Goal: Transaction & Acquisition: Purchase product/service

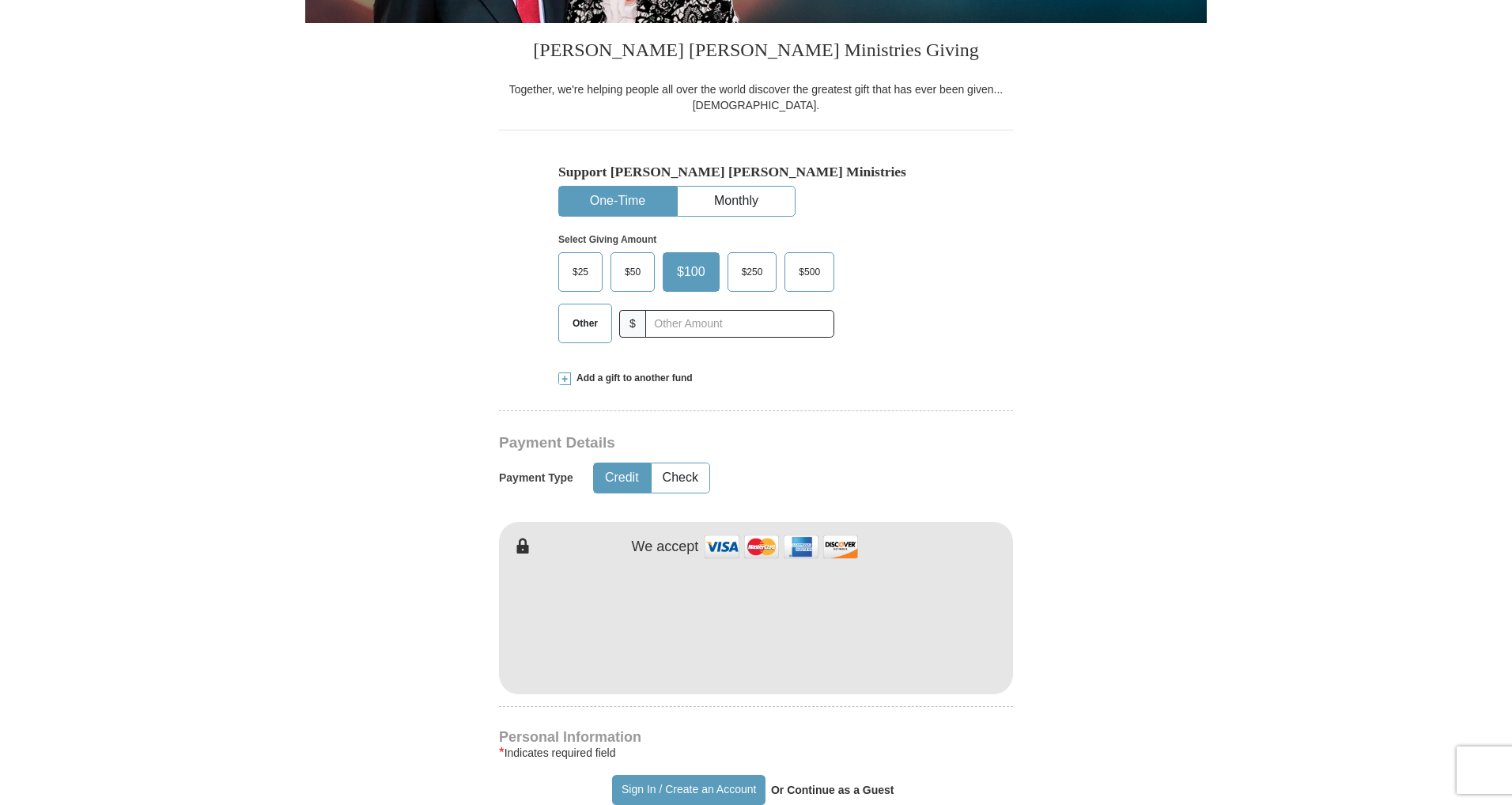
scroll to position [316, 0]
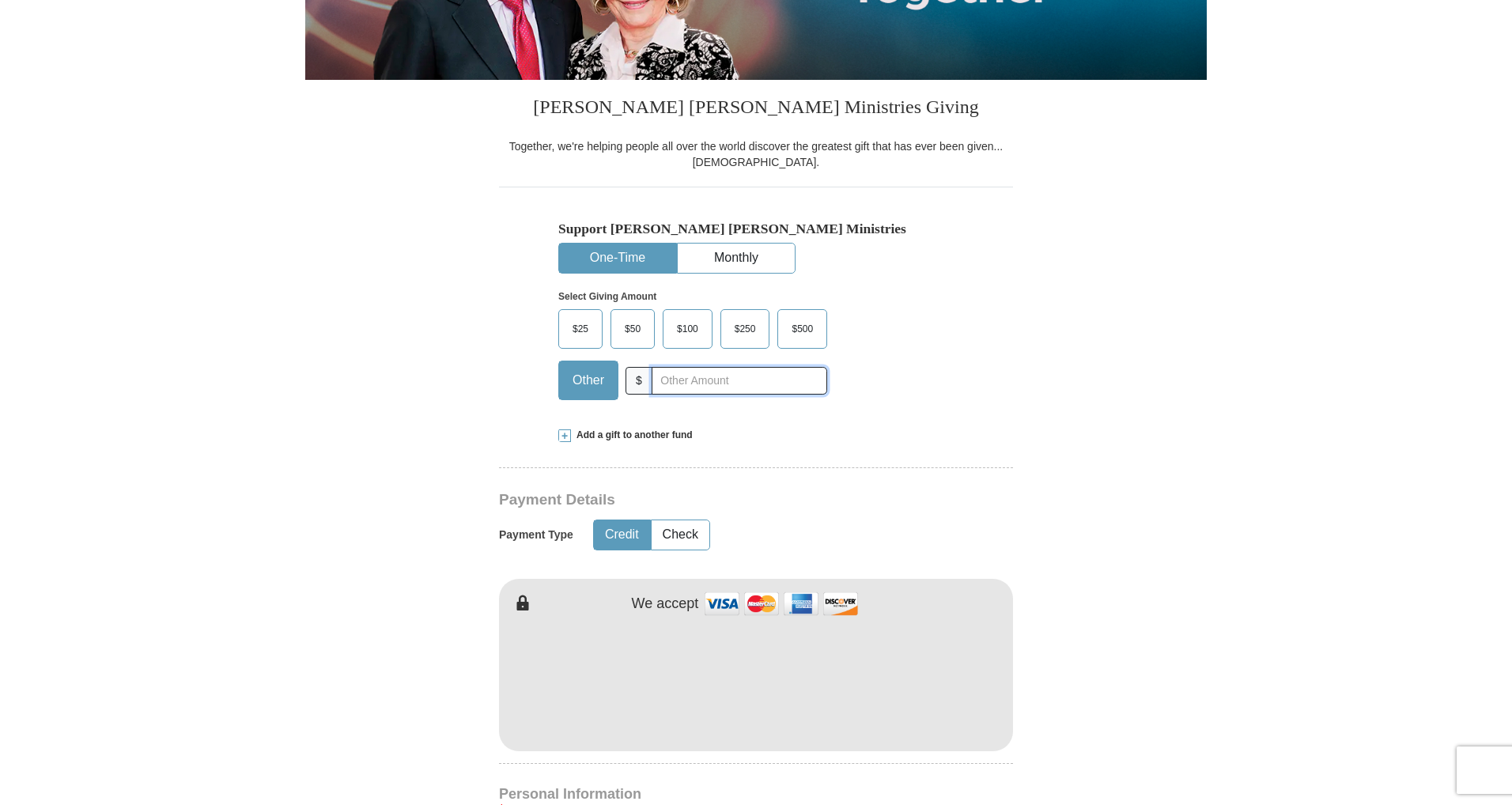
click at [694, 386] on input "text" at bounding box center [739, 381] width 176 height 27
type input "2000.00"
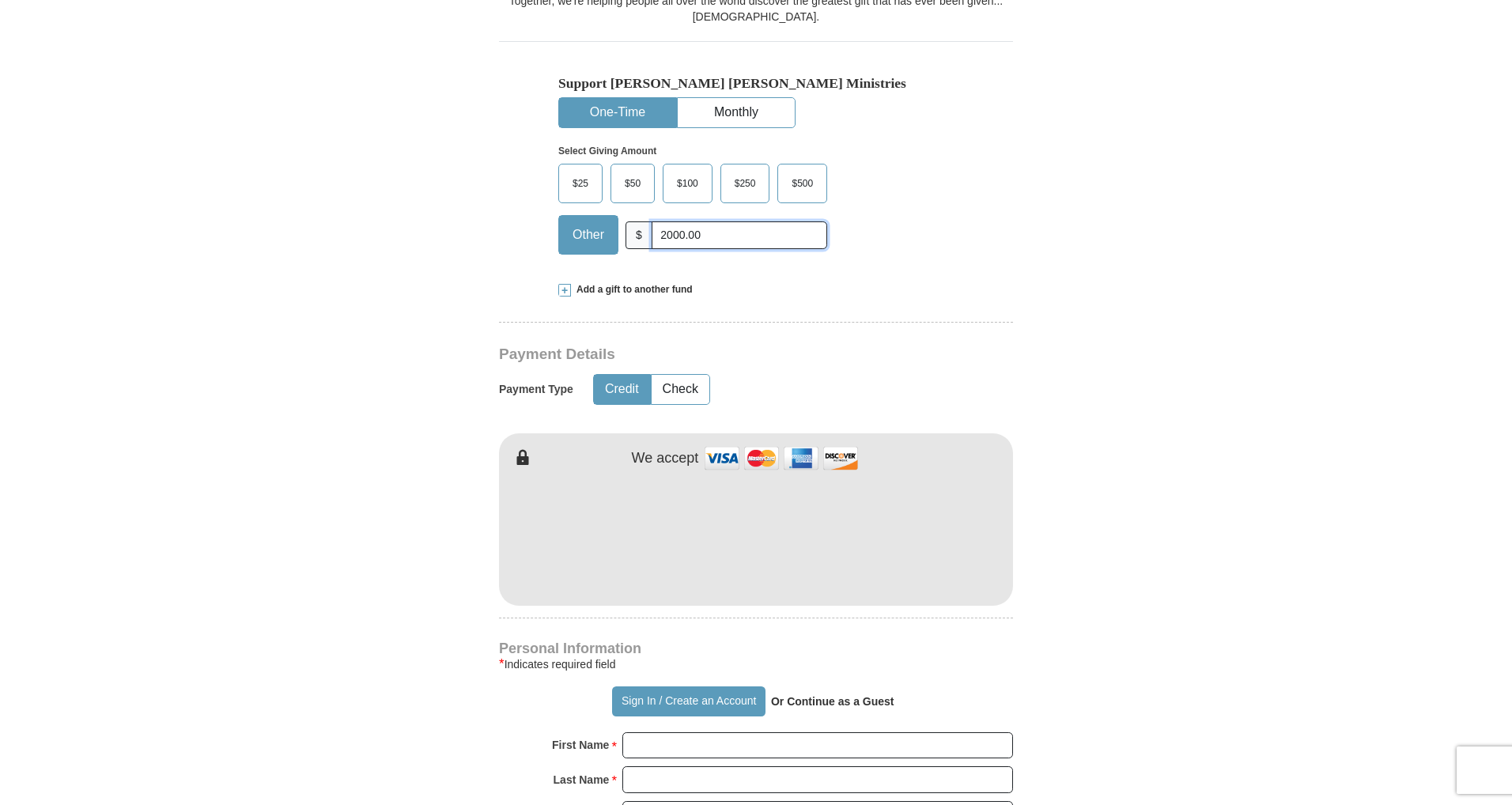
scroll to position [474, 0]
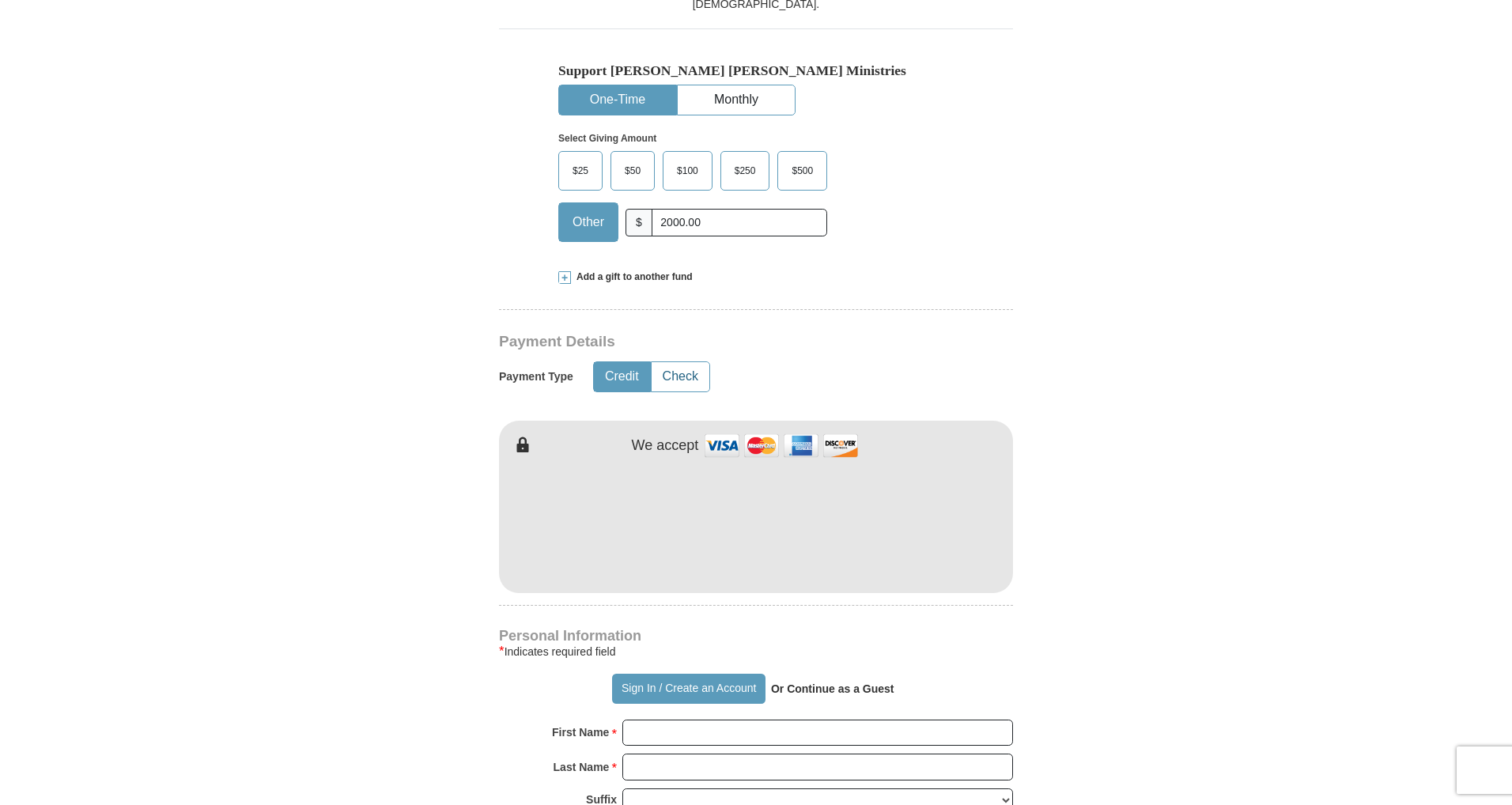
click at [684, 372] on button "Check" at bounding box center [680, 376] width 57 height 29
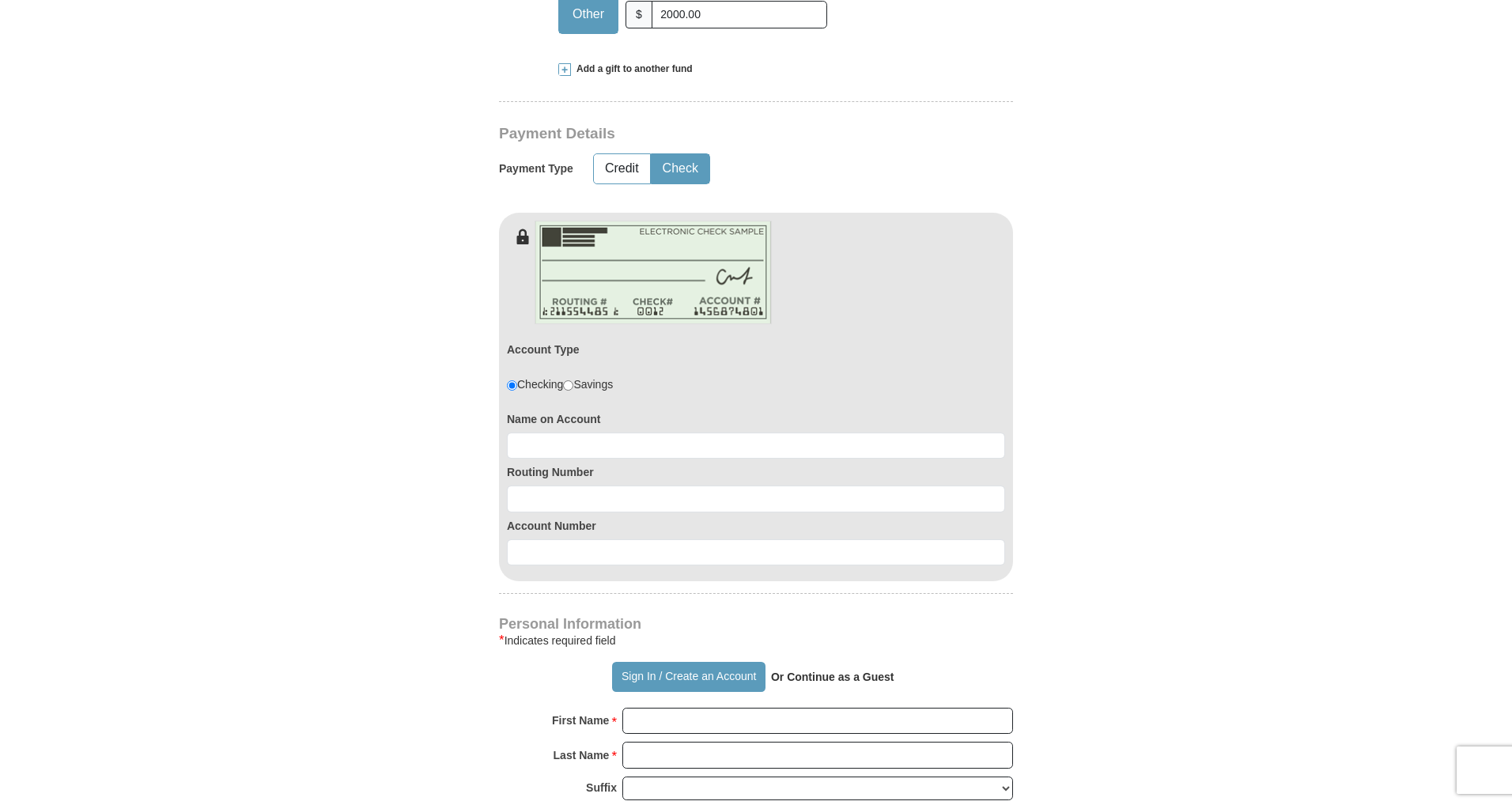
scroll to position [712, 0]
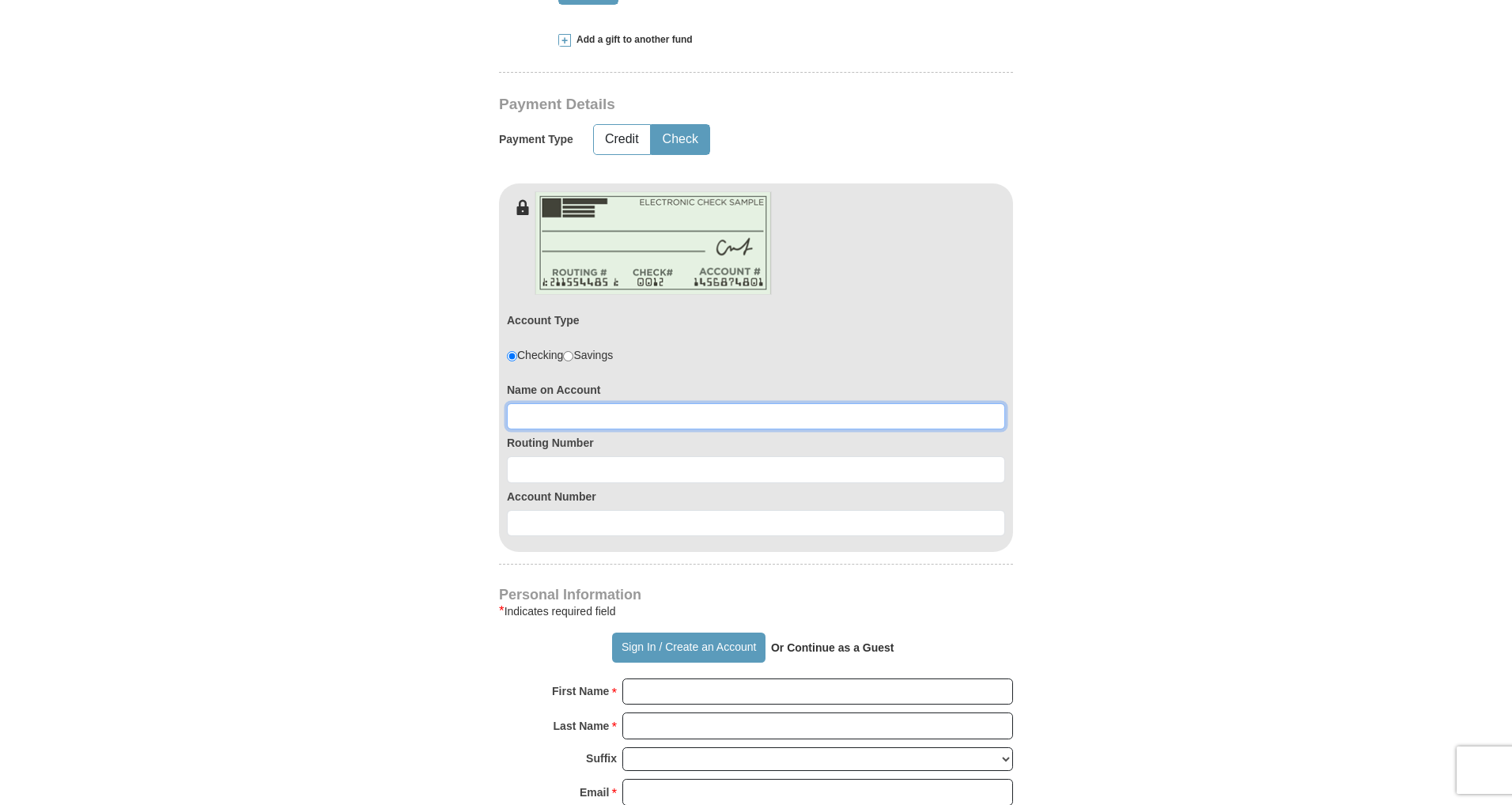
click at [587, 419] on input at bounding box center [756, 416] width 498 height 27
type input "Clayton D Rosenberger"
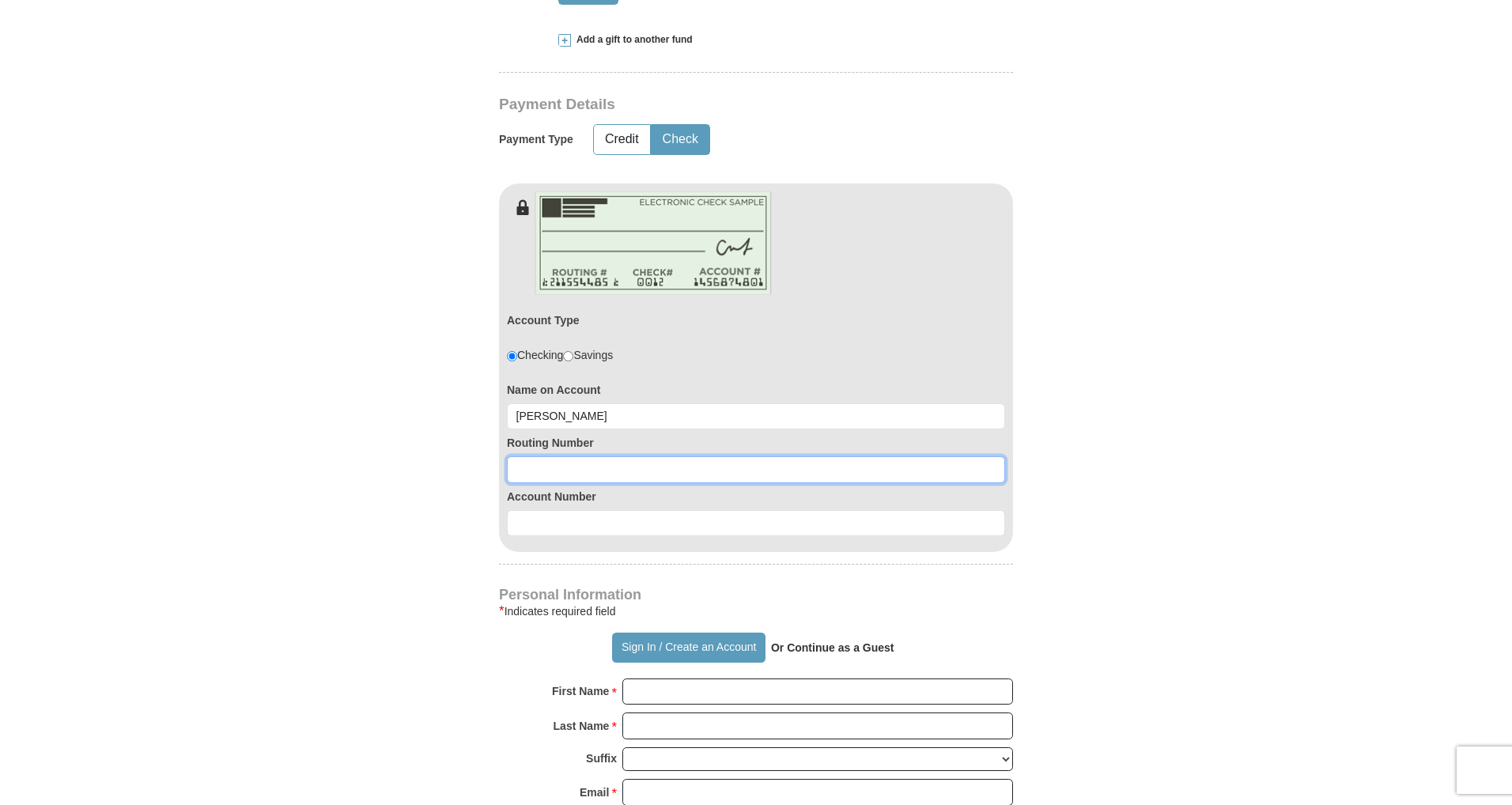
click at [551, 464] on input at bounding box center [756, 469] width 498 height 27
type input "9637138794"
drag, startPoint x: 581, startPoint y: 472, endPoint x: 515, endPoint y: 472, distance: 66.0
click at [515, 472] on input "9637138794" at bounding box center [756, 469] width 498 height 27
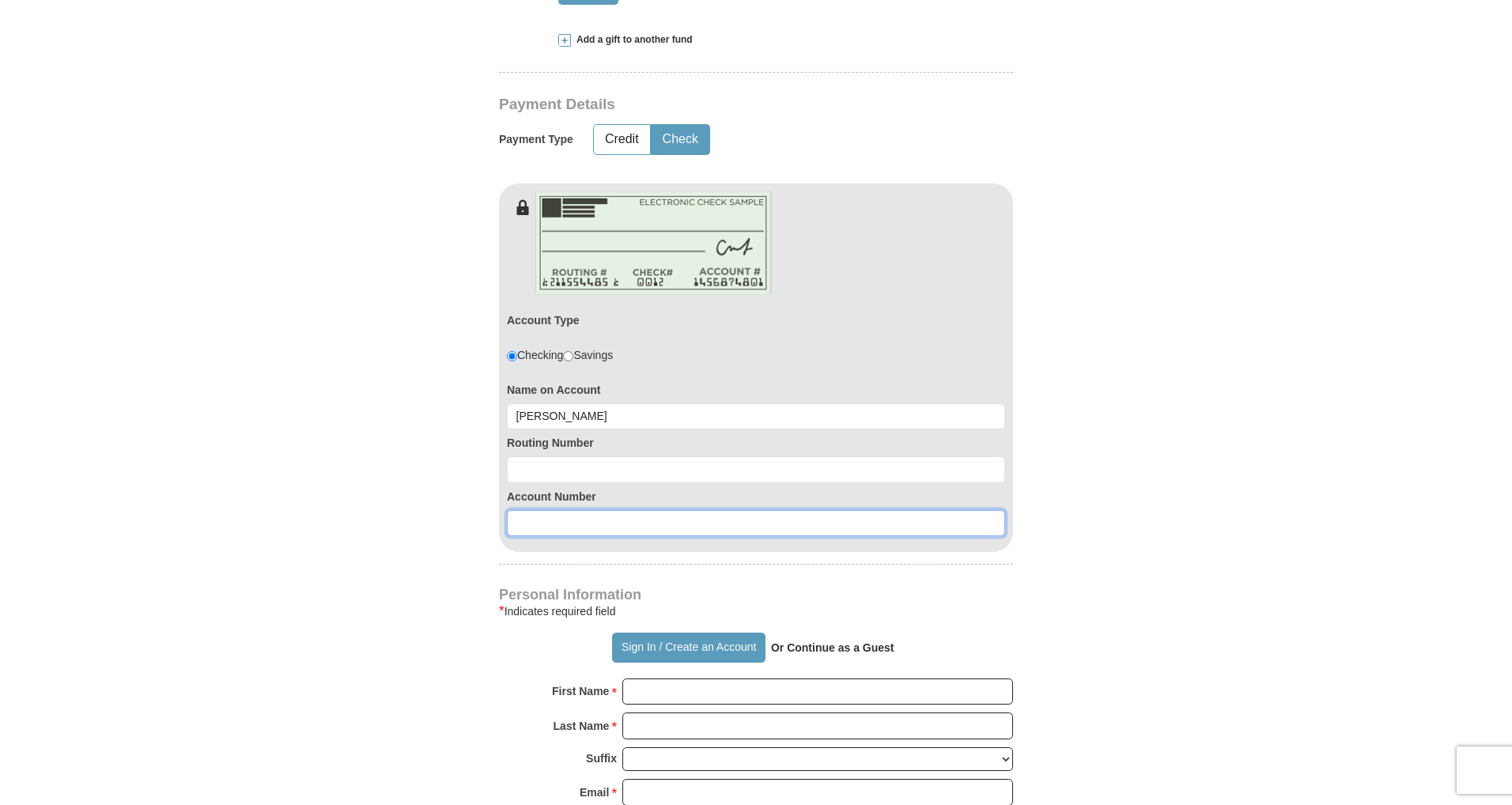
paste input "9637138794"
type input "9637138794"
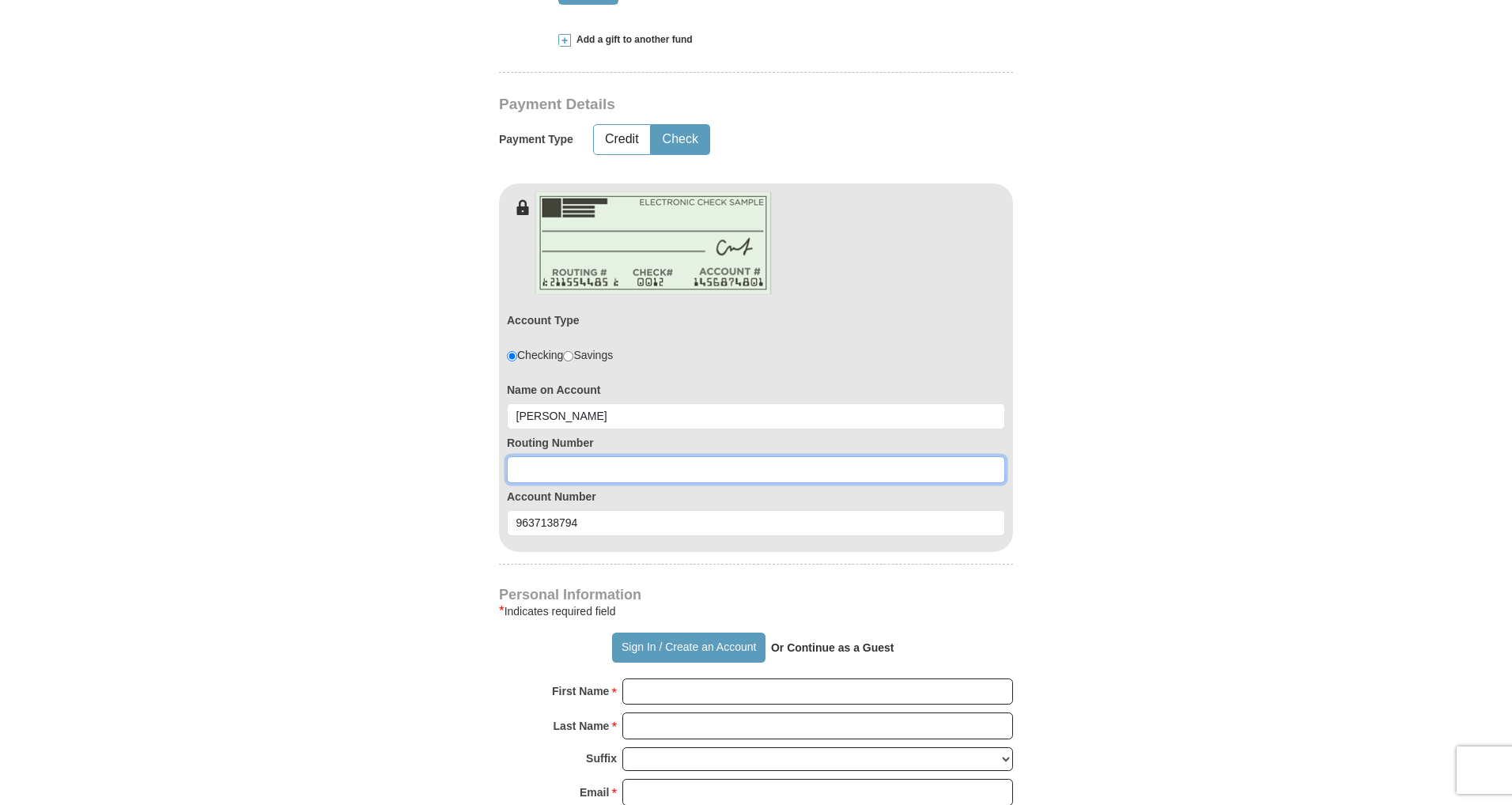
click at [536, 477] on input at bounding box center [756, 469] width 498 height 27
type input "073000228"
click at [633, 688] on input "First Name *" at bounding box center [818, 691] width 391 height 27
type input "Clayton"
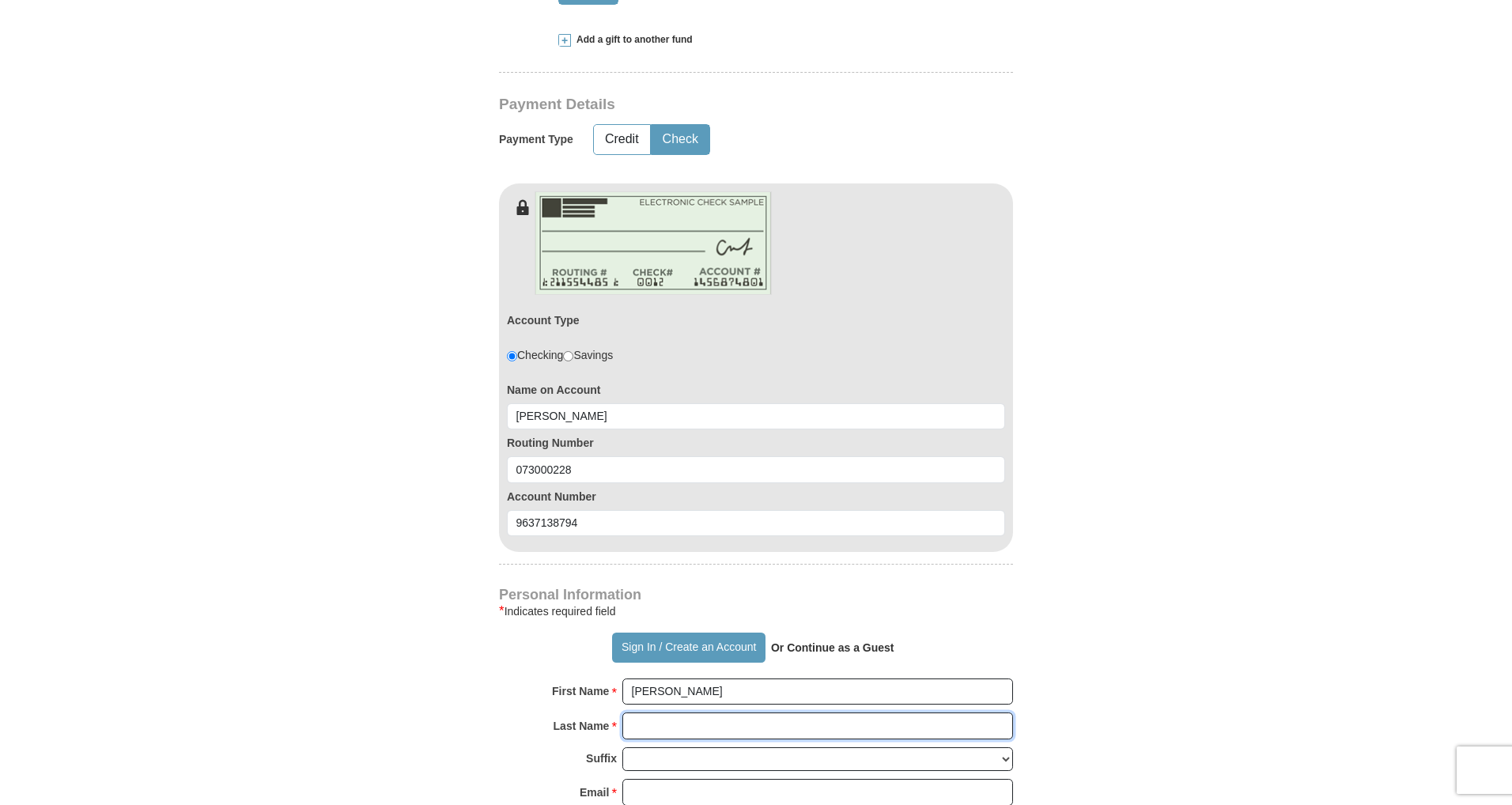
type input "Rosenberger"
type input "dirkr@katanainc.com"
type input "15460 Johnson St."
type input "Indianola"
select select "IA"
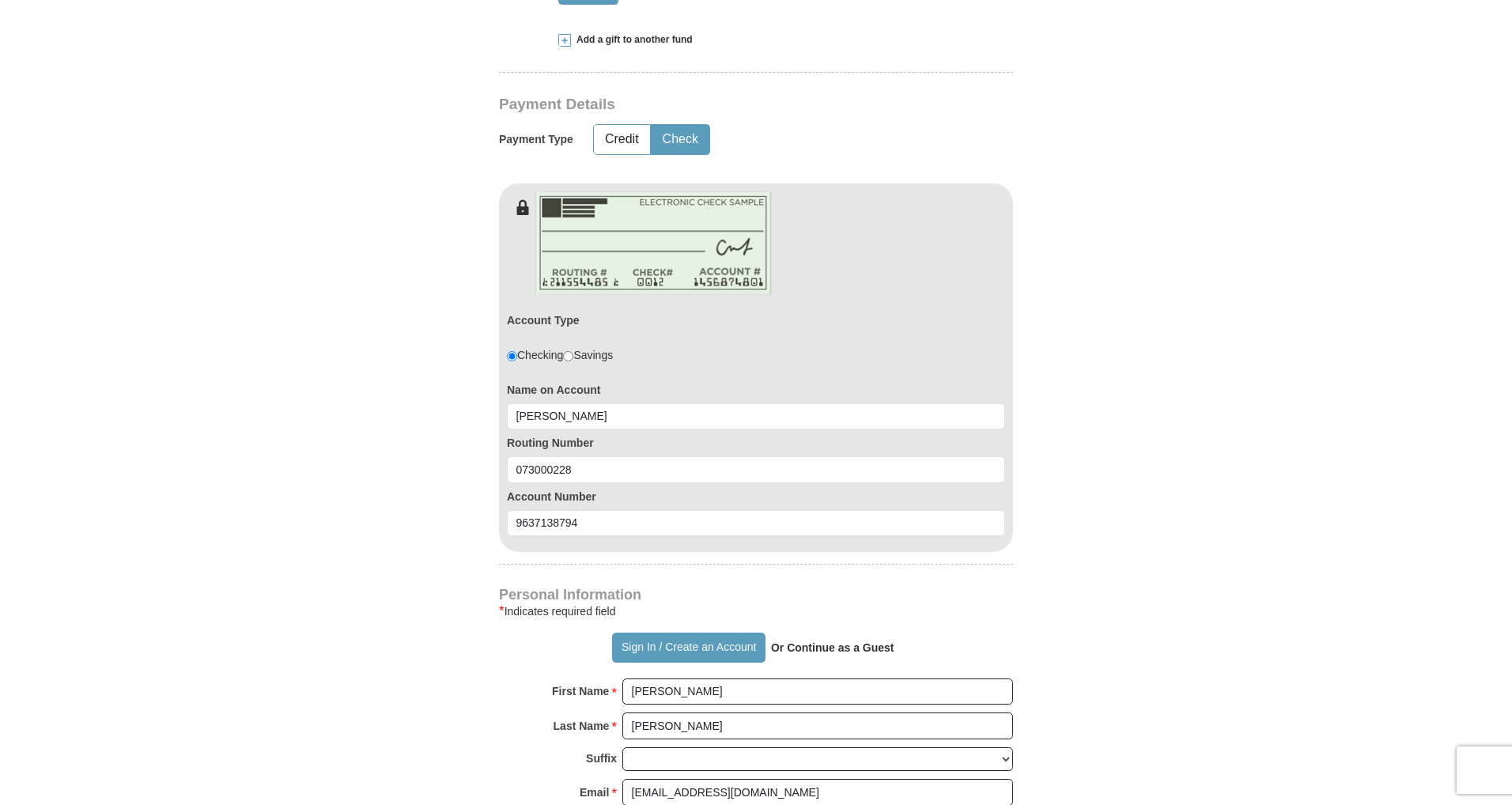
type input "50125"
type input "5153601110"
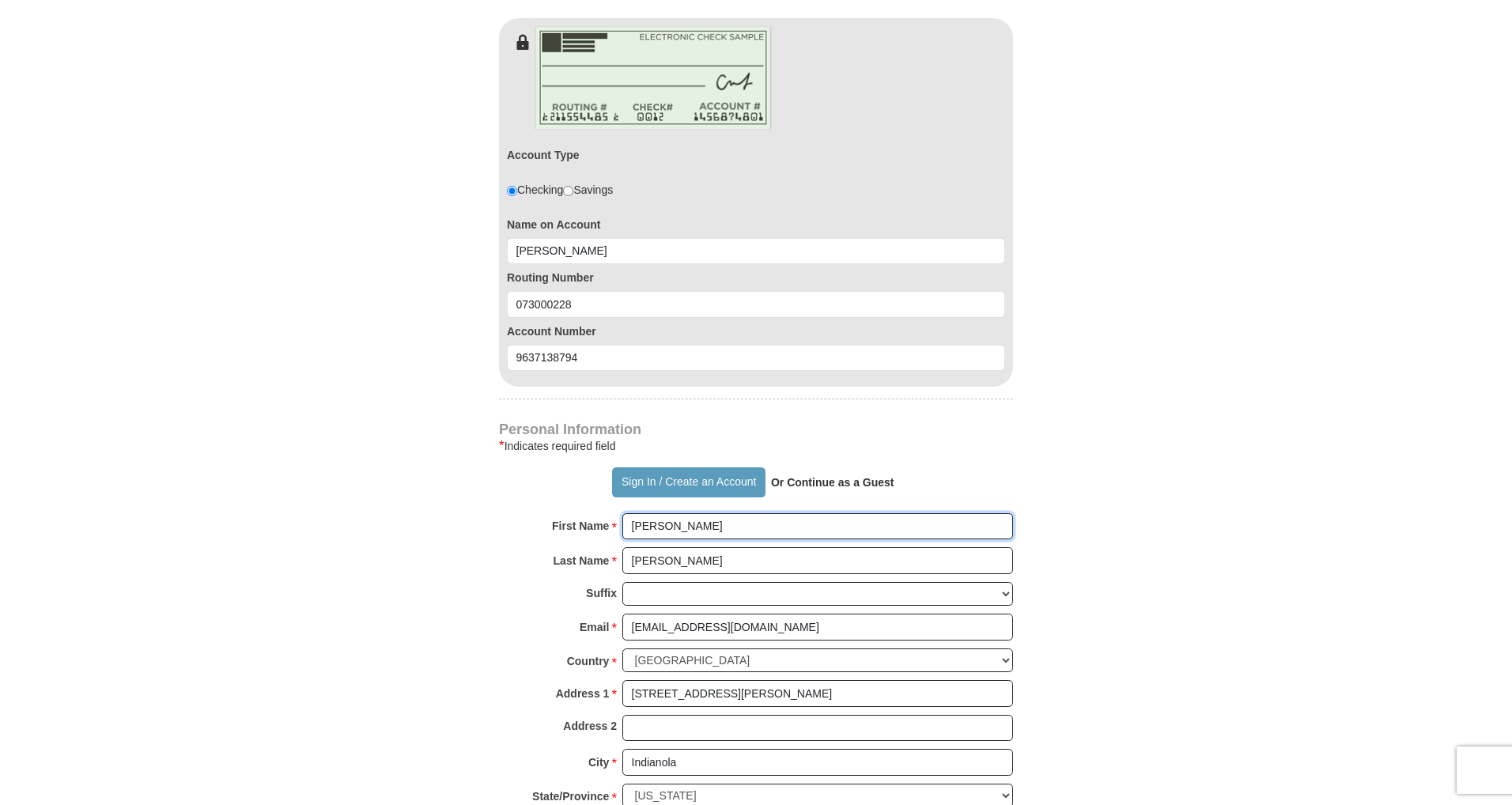
scroll to position [949, 0]
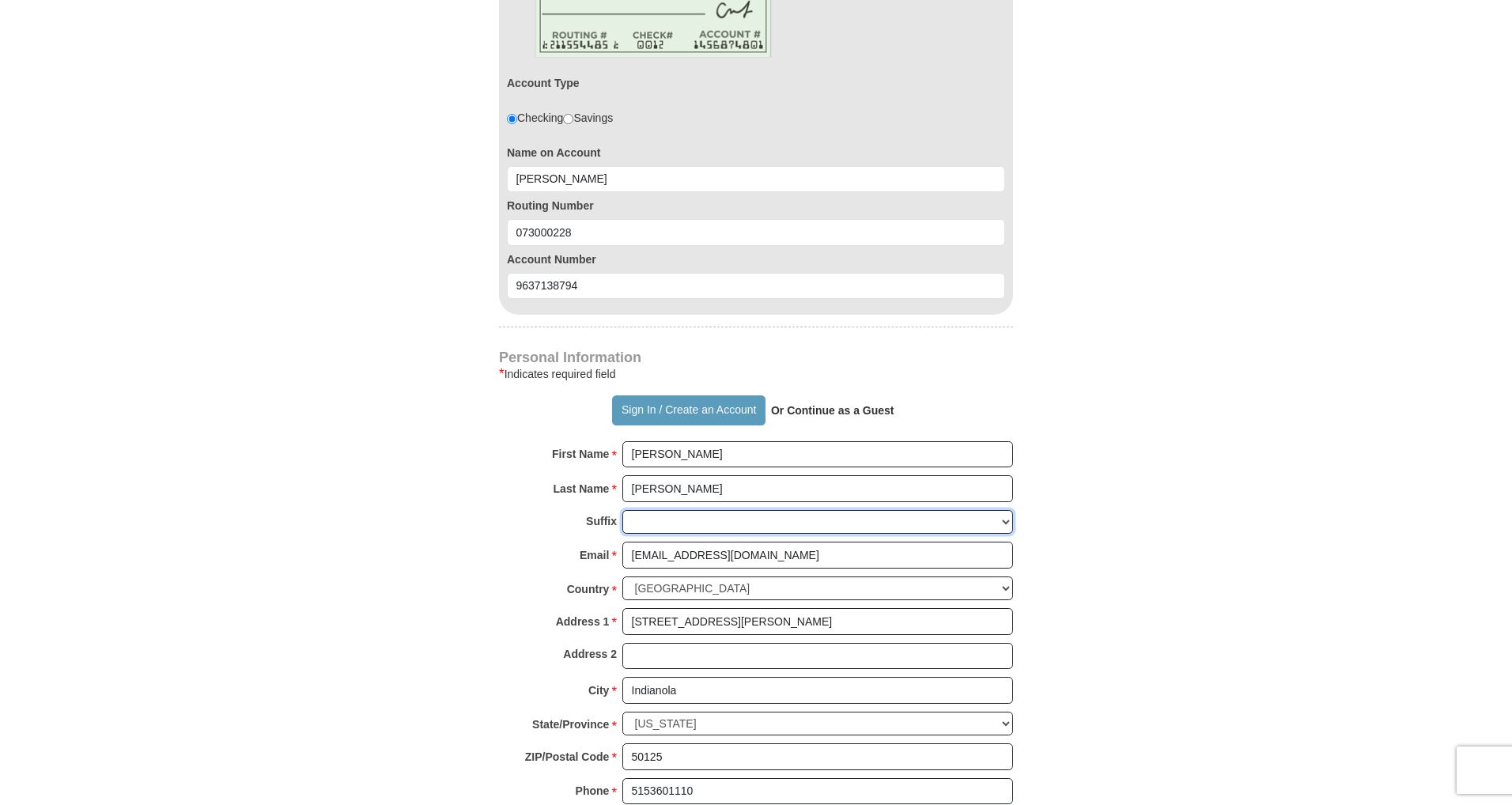
click at [1004, 522] on select "Jr Sr I II III IV V VI" at bounding box center [818, 522] width 391 height 25
click at [438, 599] on form "Already have an account? Sign in for faster giving. Don't have an account? Crea…" at bounding box center [756, 182] width 901 height 2136
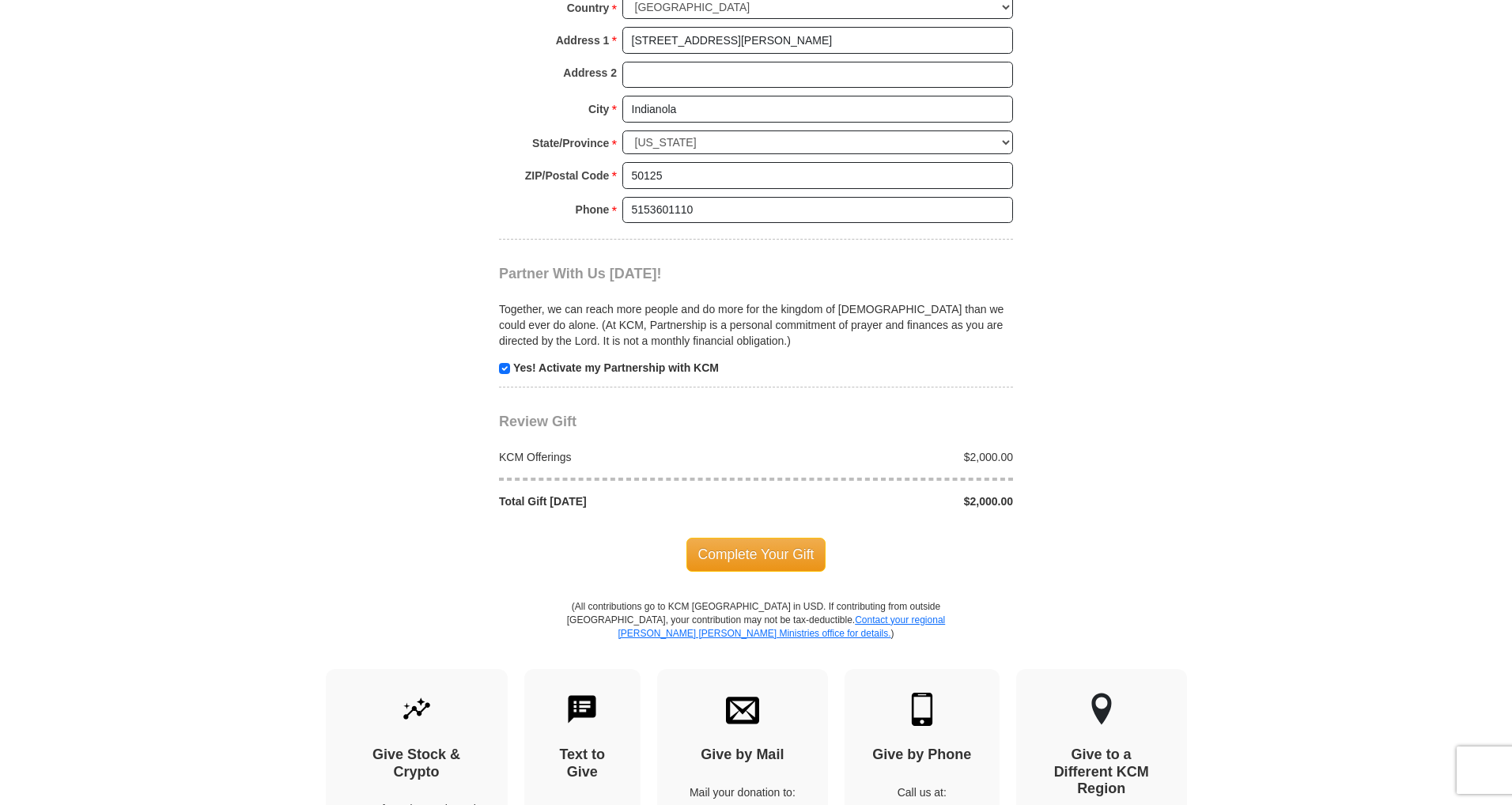
scroll to position [1502, 0]
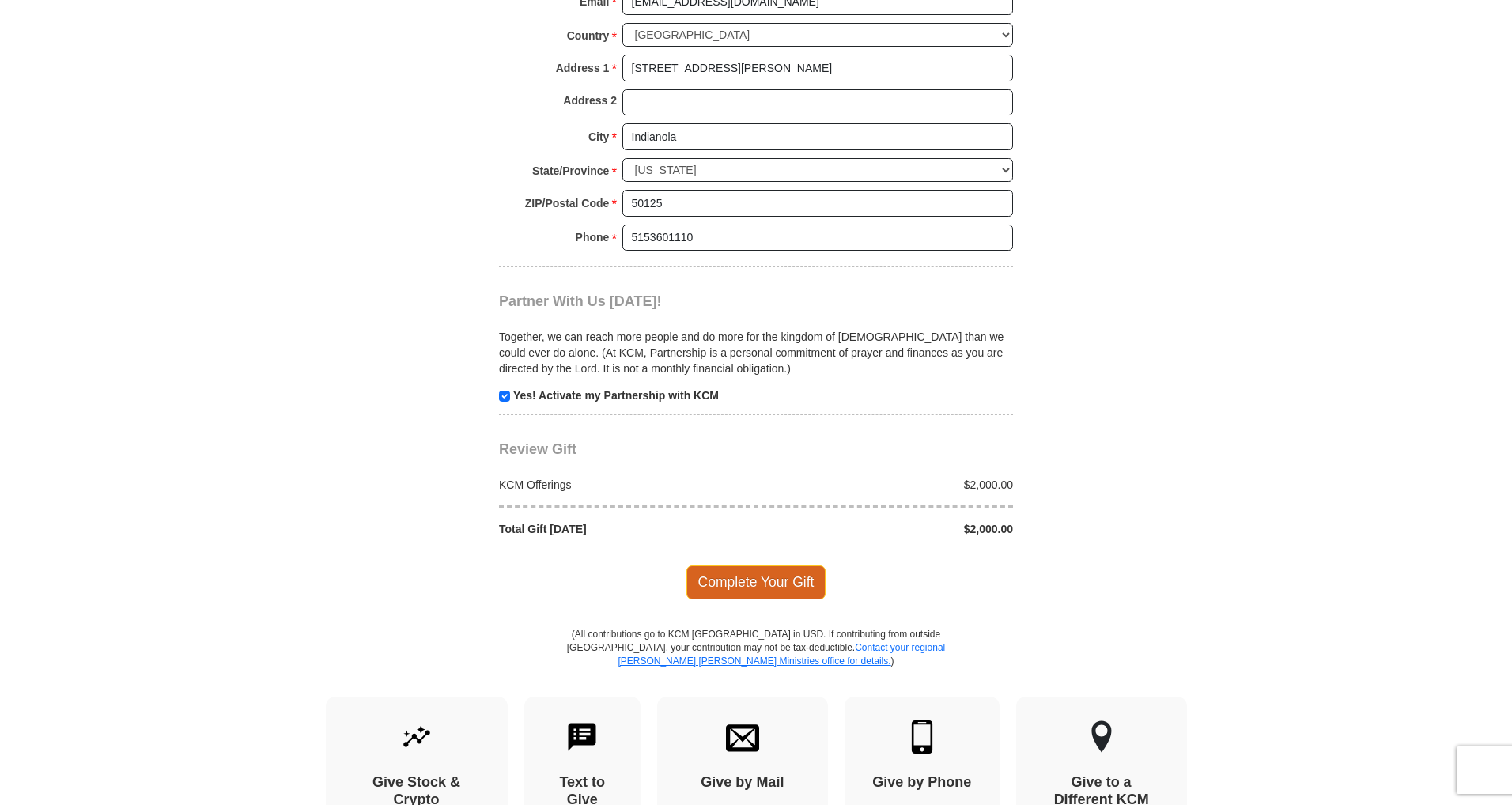
click at [757, 590] on span "Complete Your Gift" at bounding box center [756, 581] width 140 height 33
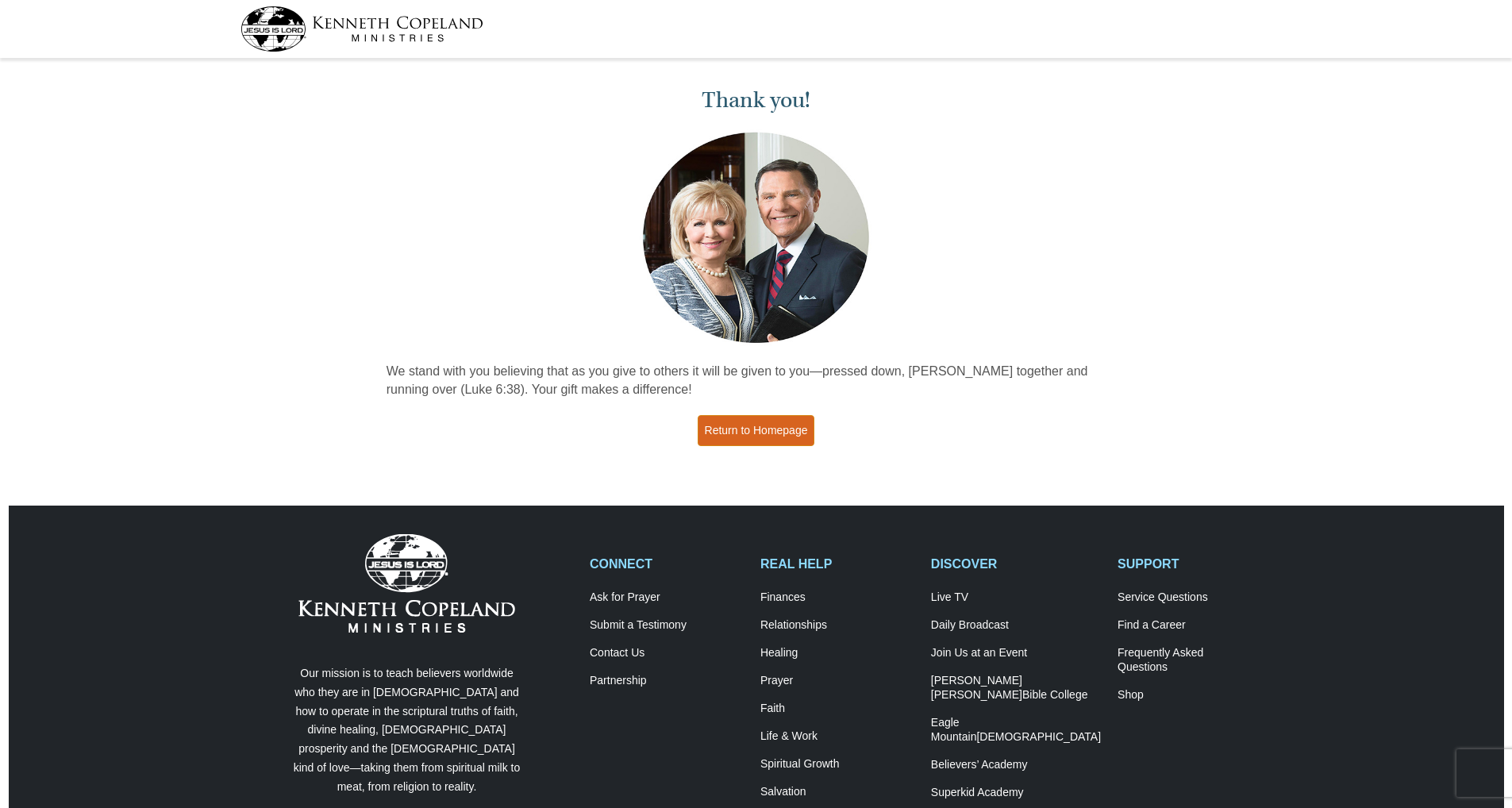
click at [734, 440] on link "Return to Homepage" at bounding box center [756, 430] width 117 height 31
